Goal: Task Accomplishment & Management: Manage account settings

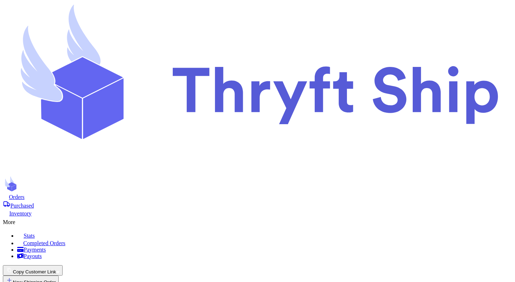
select select "paid"
select select "unpaid"
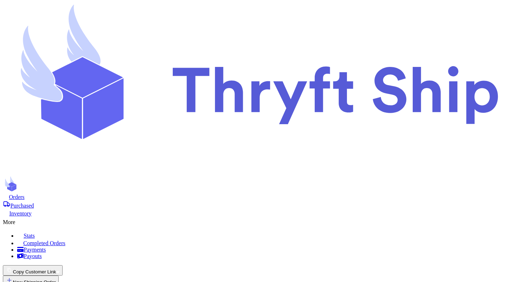
select select "paid"
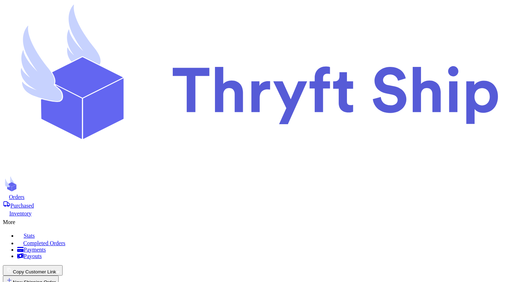
select select "paid"
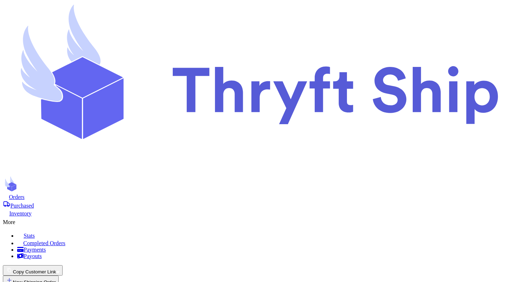
select select "paid"
click at [63, 265] on button "Copy Customer Link" at bounding box center [33, 270] width 60 height 10
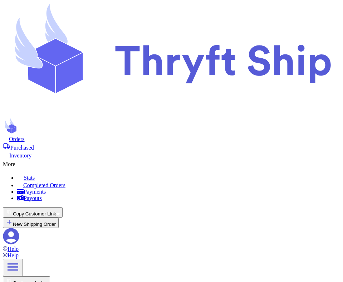
click at [63, 207] on button "Copy Customer Link" at bounding box center [33, 212] width 60 height 10
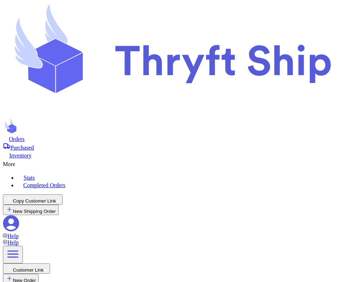
click at [63, 194] on button "Copy Customer Link" at bounding box center [33, 199] width 60 height 10
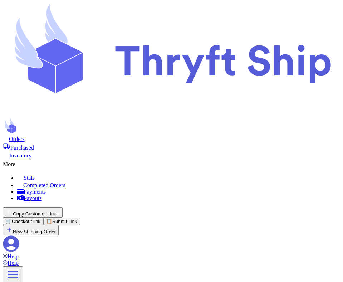
click at [176, 159] on div "More" at bounding box center [172, 163] width 338 height 9
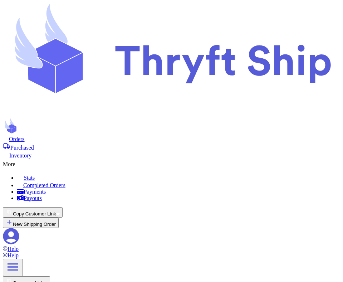
click at [173, 159] on div "More" at bounding box center [172, 163] width 338 height 9
click at [172, 159] on div "More" at bounding box center [172, 163] width 338 height 9
click at [179, 159] on div "More" at bounding box center [172, 163] width 338 height 9
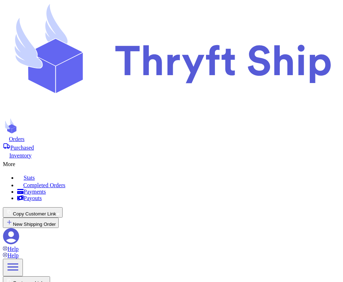
click at [173, 159] on div "More" at bounding box center [172, 163] width 338 height 9
click at [23, 159] on icon at bounding box center [18, 162] width 7 height 7
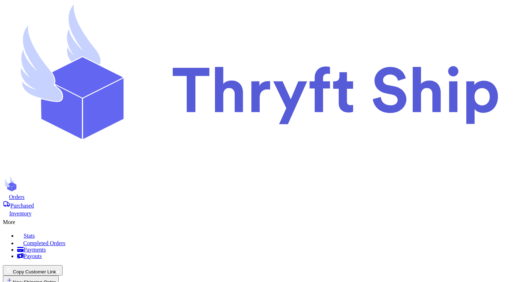
click at [301, 217] on div "More" at bounding box center [258, 221] width 510 height 9
click at [343, 193] on nav "Orders Purchased Inventory More Stats Completed Orders Payments Payouts Copy Cu…" at bounding box center [258, 251] width 510 height 117
click at [309, 217] on div "More" at bounding box center [258, 221] width 510 height 9
click at [63, 265] on button "Copy Customer Link" at bounding box center [33, 270] width 60 height 10
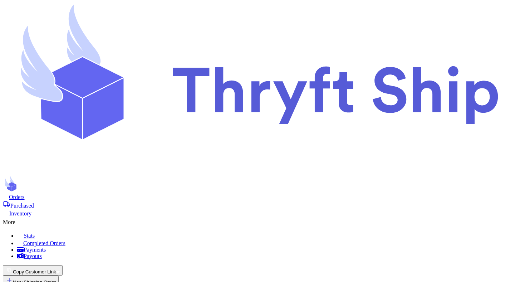
click at [63, 265] on button "Copy Customer Link" at bounding box center [33, 270] width 60 height 10
click at [291, 193] on nav "Orders Purchased Inventory More Stats Completed Orders Payments Payouts Copy Cu…" at bounding box center [258, 251] width 510 height 117
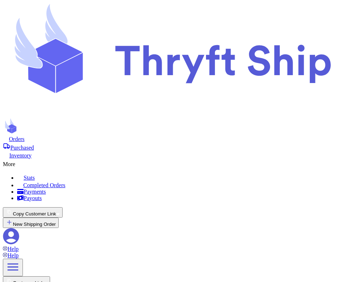
click at [177, 159] on div "More" at bounding box center [172, 163] width 338 height 9
click at [172, 159] on div "More" at bounding box center [172, 163] width 338 height 9
click at [175, 135] on div "Orders Purchased Inventory More Stats Completed Orders Payments Payouts" at bounding box center [172, 168] width 338 height 66
click at [175, 159] on div "More" at bounding box center [172, 163] width 338 height 9
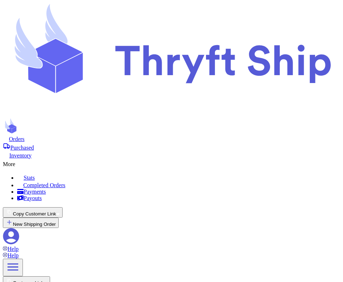
click at [63, 207] on button "Copy Customer Link" at bounding box center [33, 212] width 60 height 10
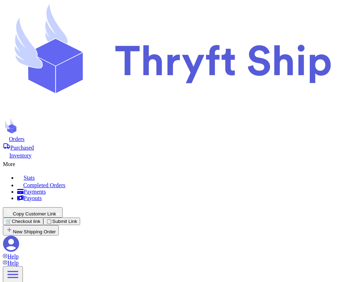
click at [126, 34] on header "Orders Purchased Inventory More Stats Completed Orders Payments Payouts Copy Cu…" at bounding box center [172, 143] width 338 height 281
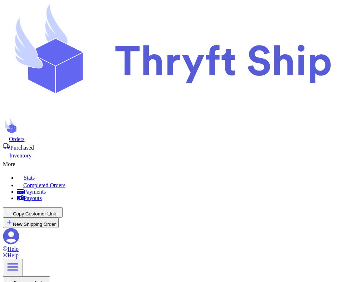
click at [156, 159] on div "More" at bounding box center [172, 163] width 338 height 9
click at [233, 36] on header "Orders Purchased Inventory More Stats Completed Orders Payments Payouts Copy Cu…" at bounding box center [172, 139] width 338 height 273
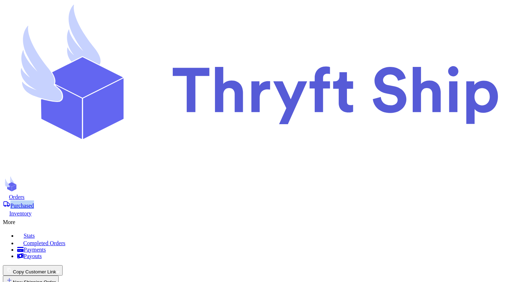
copy span "Purchased"
drag, startPoint x: 189, startPoint y: 23, endPoint x: 148, endPoint y: 18, distance: 41.8
click at [148, 193] on nav "Orders Purchased Inventory More Stats Completed Orders Payments Payouts Copy Cu…" at bounding box center [258, 251] width 510 height 117
click at [194, 193] on nav "Orders Purchased Inventory More Stats Completed Orders Payments Payouts Copy Cu…" at bounding box center [258, 251] width 510 height 117
click at [282, 217] on div "More" at bounding box center [258, 221] width 510 height 9
